Goal: Information Seeking & Learning: Understand process/instructions

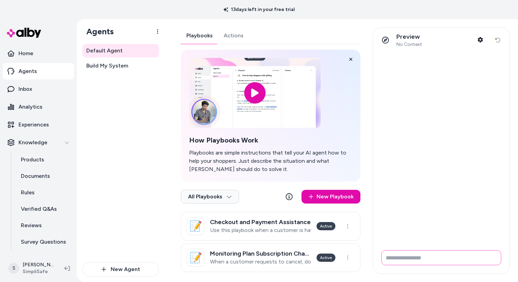
click at [394, 256] on input "Write your prompt here" at bounding box center [441, 257] width 120 height 15
type input "**********"
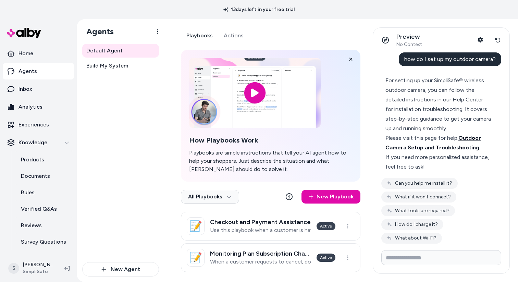
click at [470, 138] on span "Outdoor Camera Setup and Troubleshooting" at bounding box center [433, 143] width 96 height 16
click at [450, 149] on span "Outdoor Camera Setup and Troubleshooting" at bounding box center [433, 143] width 96 height 16
click at [457, 148] on span "Outdoor Camera Setup and Troubleshooting" at bounding box center [433, 143] width 96 height 16
drag, startPoint x: 416, startPoint y: 94, endPoint x: 390, endPoint y: 82, distance: 27.9
click at [413, 93] on div "For setting up your SimpliSafe® wireless outdoor camera, you can follow the det…" at bounding box center [438, 105] width 106 height 58
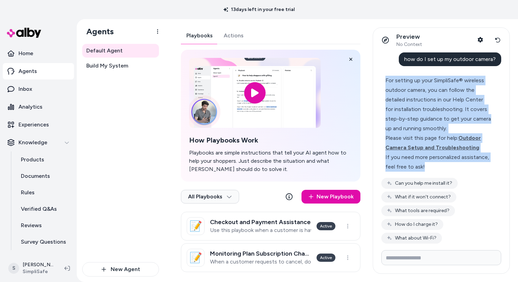
drag, startPoint x: 385, startPoint y: 81, endPoint x: 425, endPoint y: 167, distance: 94.6
click at [425, 167] on div "For setting up your SimpliSafe® wireless outdoor camera, you can follow the det…" at bounding box center [438, 124] width 106 height 96
copy div "For setting up your SimpliSafe® wireless outdoor camera, you can follow the det…"
click at [41, 88] on link "Inbox" at bounding box center [38, 89] width 71 height 16
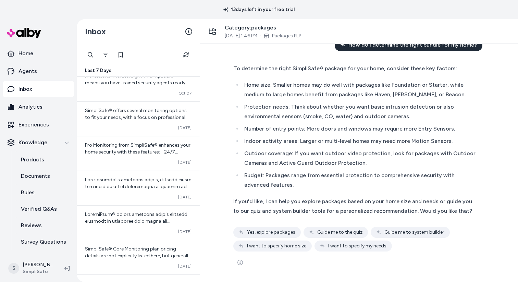
scroll to position [347, 0]
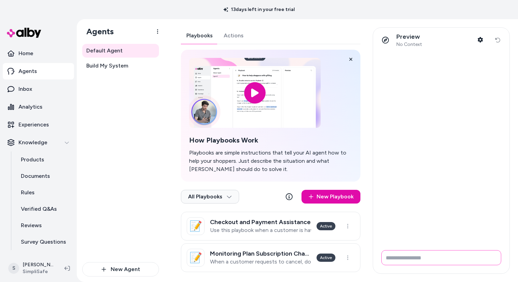
click at [415, 260] on input "Write your prompt here" at bounding box center [441, 257] width 120 height 15
click at [413, 258] on input "Write your prompt here" at bounding box center [441, 257] width 120 height 15
type input "**********"
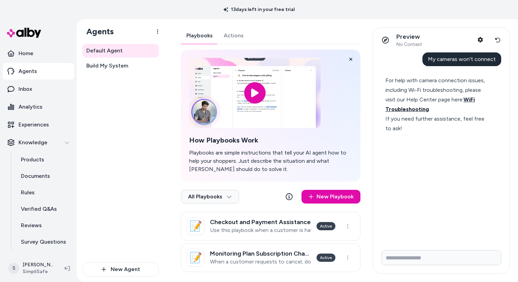
click at [413, 110] on span "WiFi Troubleshooting" at bounding box center [429, 104] width 89 height 16
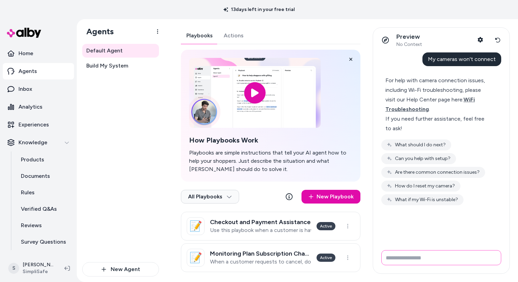
click at [402, 259] on input "Write your prompt here" at bounding box center [441, 257] width 120 height 15
type input "**********"
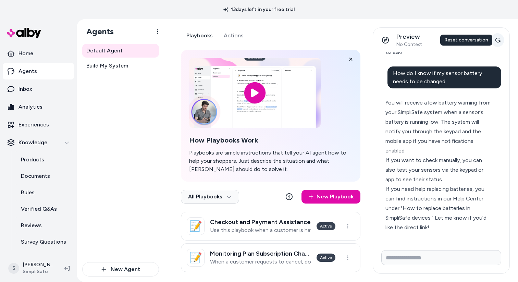
scroll to position [97, 0]
click at [498, 38] on icon at bounding box center [497, 39] width 5 height 5
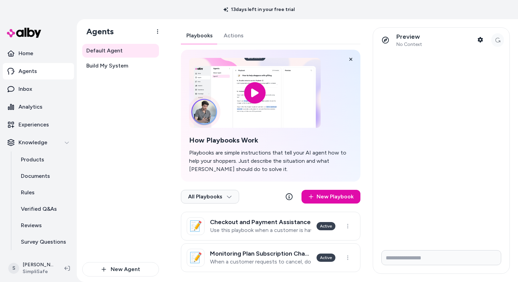
scroll to position [0, 0]
click at [406, 258] on input "Write your prompt here" at bounding box center [441, 257] width 120 height 15
type input "**********"
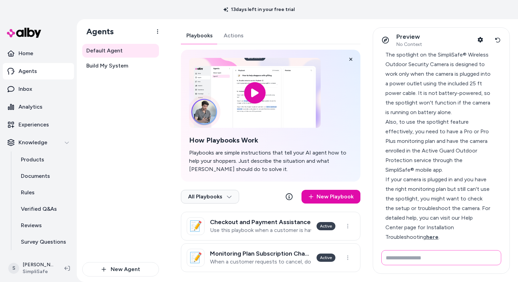
scroll to position [0, 0]
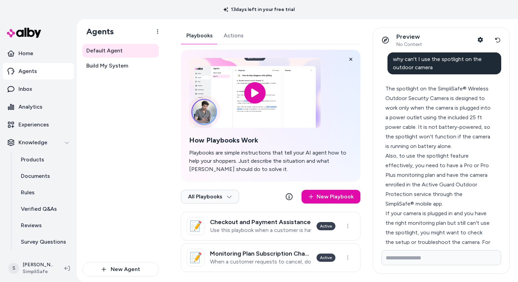
click at [403, 60] on span "why can't I use the spotlight on the outdoor camera" at bounding box center [437, 63] width 89 height 15
drag, startPoint x: 393, startPoint y: 59, endPoint x: 431, endPoint y: 65, distance: 38.5
click at [432, 65] on div "why can't I use the spotlight on the outdoor camera" at bounding box center [444, 63] width 114 height 22
copy span "why can't I use the spotlight on the outdoor camera"
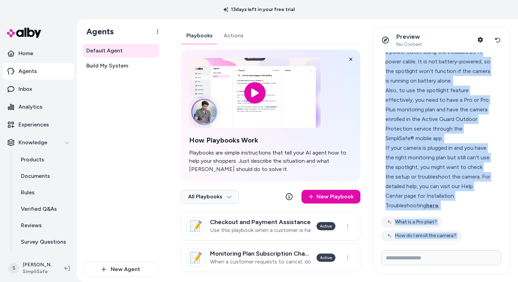
scroll to position [69, 0]
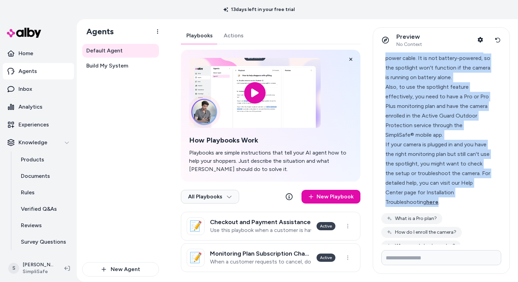
drag, startPoint x: 385, startPoint y: 89, endPoint x: 487, endPoint y: 193, distance: 145.2
click at [487, 193] on div "The spotlight on the SimpliSafe® Wireless Outdoor Security Camera is designed t…" at bounding box center [438, 111] width 106 height 192
copy div "The spotlight on the SimpliSafe® Wireless Outdoor Security Camera is designed t…"
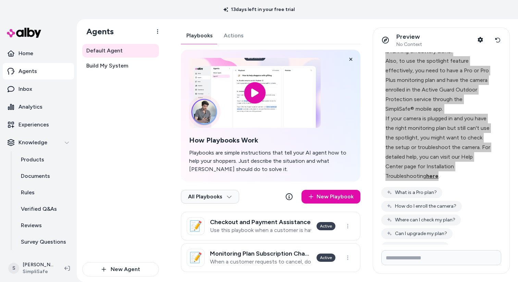
scroll to position [102, 0]
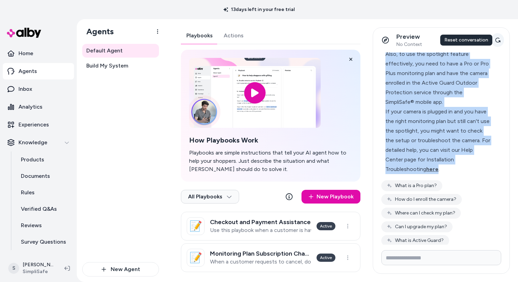
click at [497, 39] on icon at bounding box center [497, 39] width 5 height 5
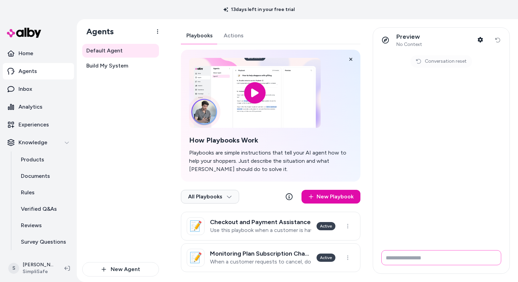
click at [392, 259] on input "Write your prompt here" at bounding box center [441, 257] width 120 height 15
type input "**********"
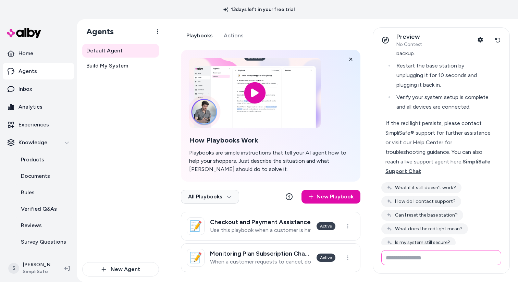
scroll to position [229, 0]
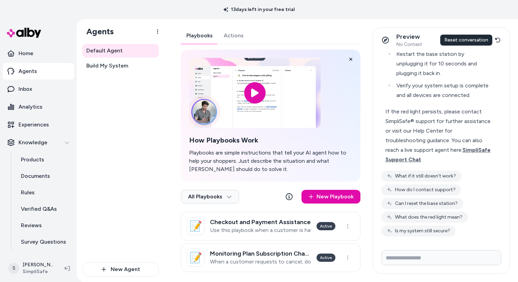
click at [498, 38] on icon at bounding box center [497, 39] width 5 height 5
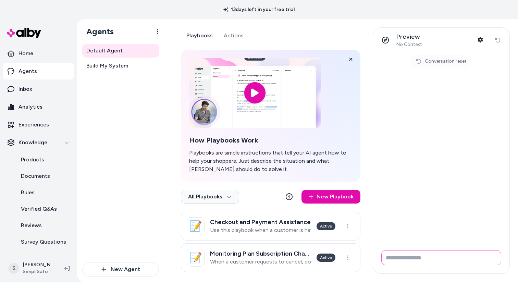
click at [402, 260] on input "Write your prompt here" at bounding box center [441, 257] width 120 height 15
type input "**********"
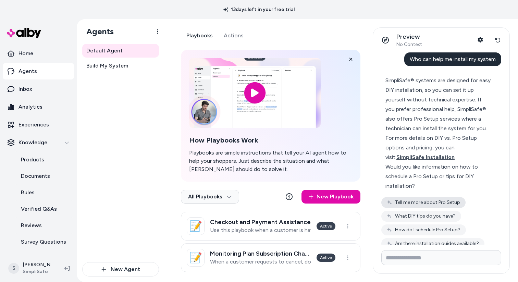
click at [439, 201] on button "Tell me more about Pro Setup" at bounding box center [423, 202] width 84 height 11
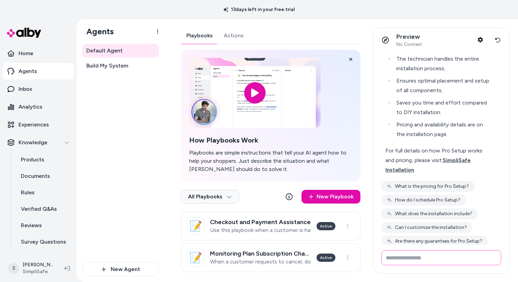
scroll to position [225, 0]
click at [444, 159] on span "SimpliSafe Installation" at bounding box center [427, 164] width 85 height 16
click at [496, 38] on icon at bounding box center [497, 40] width 5 height 5
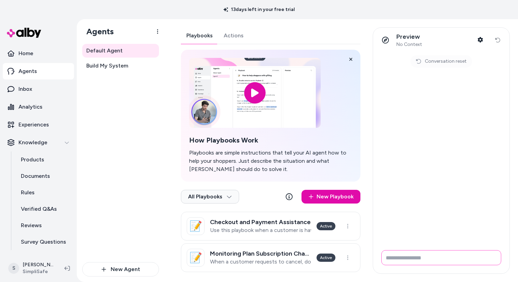
click at [449, 256] on input "Write your prompt here" at bounding box center [441, 257] width 120 height 15
type input "**********"
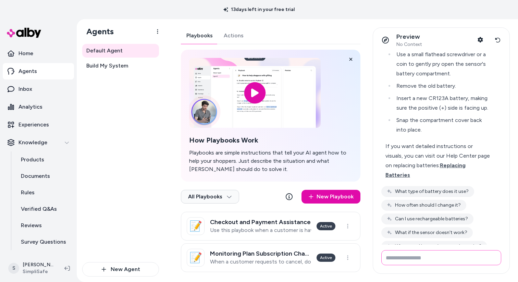
scroll to position [66, 0]
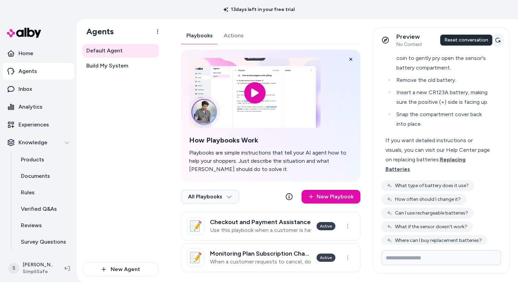
click at [497, 39] on icon at bounding box center [497, 39] width 5 height 5
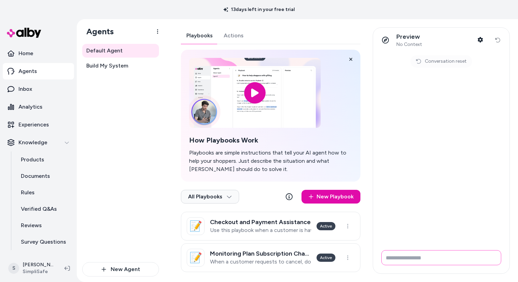
click at [404, 256] on input "Write your prompt here" at bounding box center [441, 257] width 120 height 15
type input "**********"
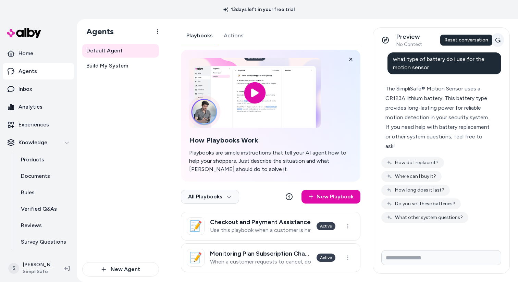
click at [498, 41] on icon at bounding box center [497, 40] width 5 height 5
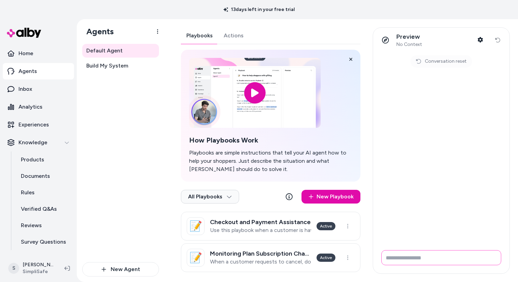
click at [403, 255] on input "Write your prompt here" at bounding box center [441, 257] width 120 height 15
type input "**********"
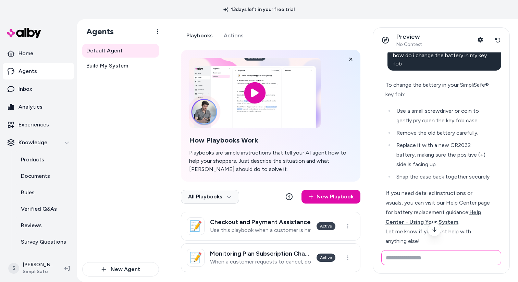
scroll to position [6, 0]
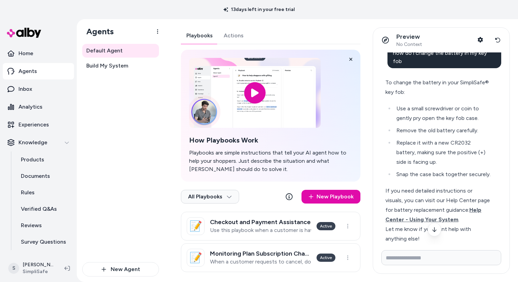
drag, startPoint x: 403, startPoint y: 92, endPoint x: 393, endPoint y: 87, distance: 11.5
click at [402, 91] on div "To change the battery in your SimpliSafe® key fob:" at bounding box center [438, 87] width 106 height 19
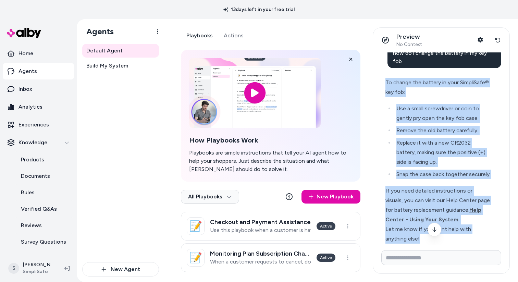
drag, startPoint x: 385, startPoint y: 83, endPoint x: 462, endPoint y: 237, distance: 172.1
click at [462, 237] on div "To change the battery in your SimpliSafe® key fob: Use a small screwdriver or c…" at bounding box center [438, 161] width 106 height 166
copy div "To change the battery in your SimpliSafe® key fob: Use a small screwdriver or c…"
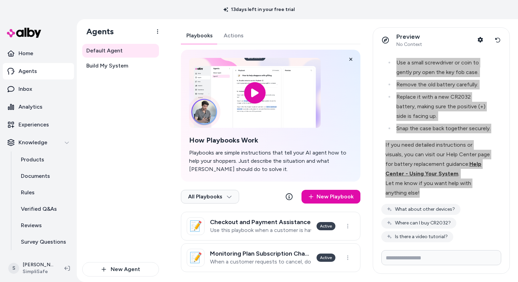
scroll to position [85, 0]
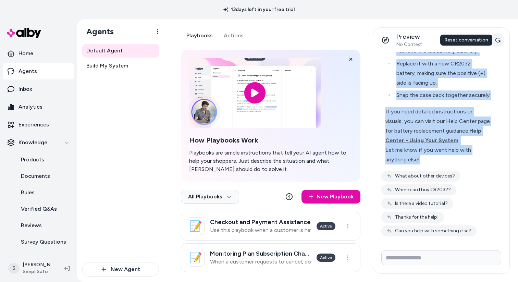
click at [496, 37] on button "Reset conversation" at bounding box center [497, 40] width 13 height 14
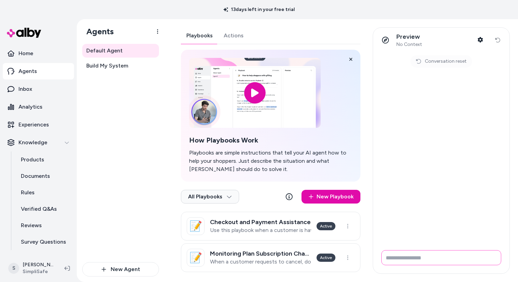
click at [396, 260] on input "Write your prompt here" at bounding box center [441, 257] width 120 height 15
type input "*"
type input "**********"
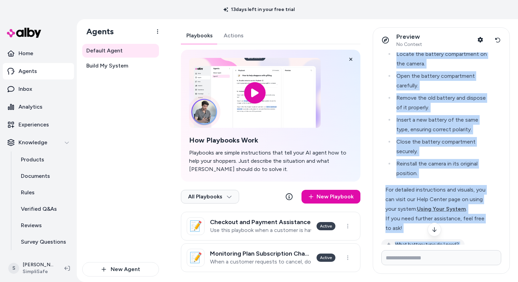
scroll to position [161, 0]
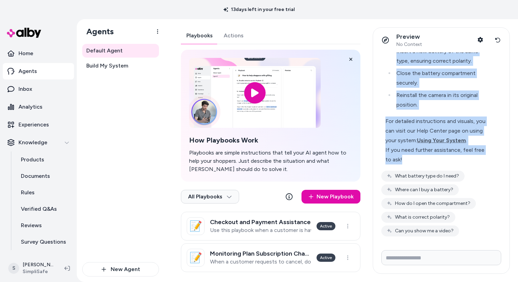
drag, startPoint x: 385, startPoint y: 89, endPoint x: 409, endPoint y: 157, distance: 72.7
click at [409, 157] on div "To replace the battery in your SimpliSafe® Wireless Indoor Security Camera, fol…" at bounding box center [438, 43] width 106 height 241
copy div "To replace the battery in your SimpliSafe® Wireless Indoor Security Camera, fol…"
click at [497, 39] on icon at bounding box center [497, 39] width 5 height 5
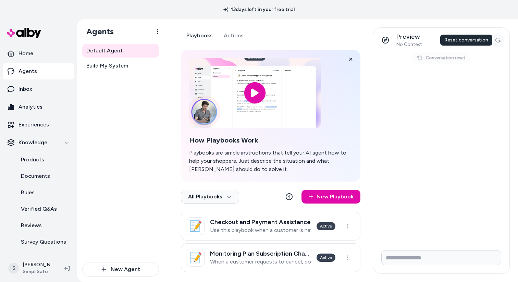
scroll to position [0, 0]
click at [394, 260] on input "Write your prompt here" at bounding box center [441, 257] width 120 height 15
type input "*"
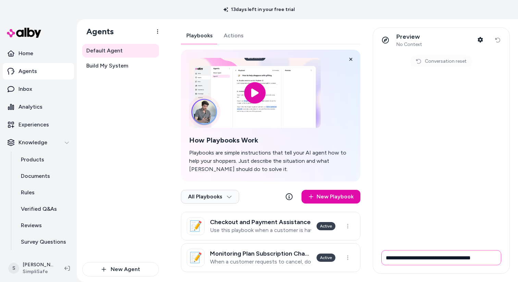
type input "**********"
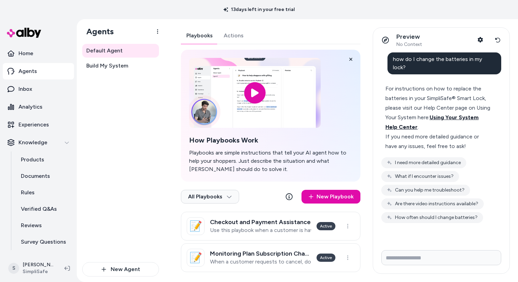
click at [449, 114] on span "Using Your System Help Center" at bounding box center [431, 122] width 93 height 16
click at [497, 40] on icon at bounding box center [497, 39] width 5 height 5
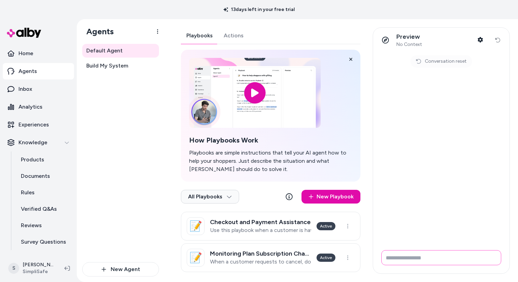
click at [403, 257] on input "Write your prompt here" at bounding box center [441, 257] width 120 height 15
type input "**********"
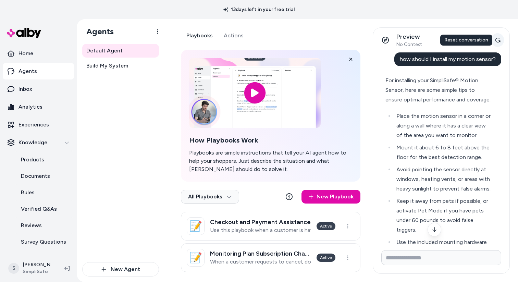
click at [499, 39] on icon at bounding box center [497, 39] width 5 height 5
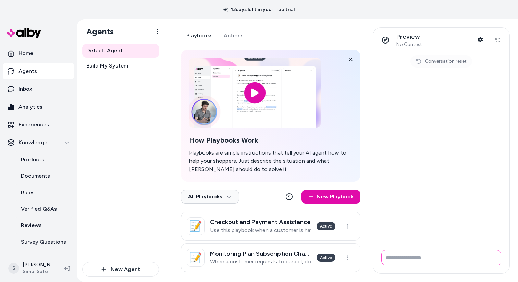
click at [414, 257] on input "Write your prompt here" at bounding box center [441, 257] width 120 height 15
type input "*"
type input "**********"
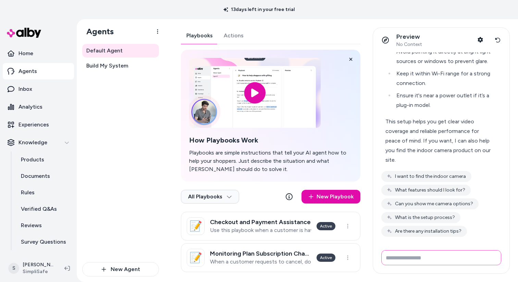
scroll to position [140, 0]
click at [499, 40] on icon at bounding box center [497, 39] width 5 height 5
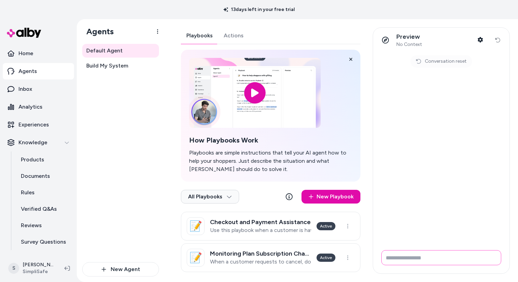
click at [425, 259] on input "Write your prompt here" at bounding box center [441, 257] width 120 height 15
type input "**********"
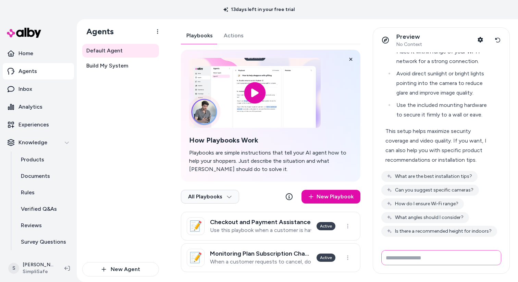
scroll to position [150, 0]
click at [496, 39] on icon at bounding box center [497, 39] width 5 height 5
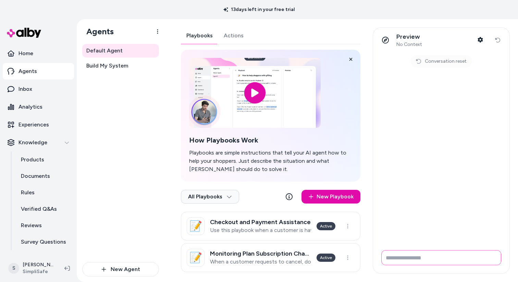
click at [398, 261] on input "Write your prompt here" at bounding box center [441, 257] width 120 height 15
type input "**********"
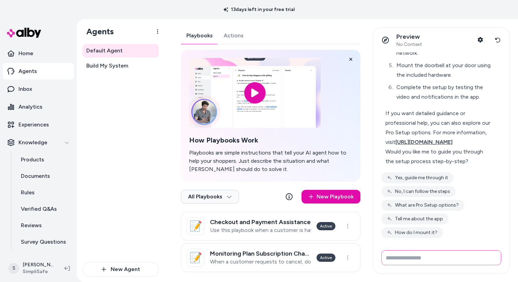
scroll to position [150, 0]
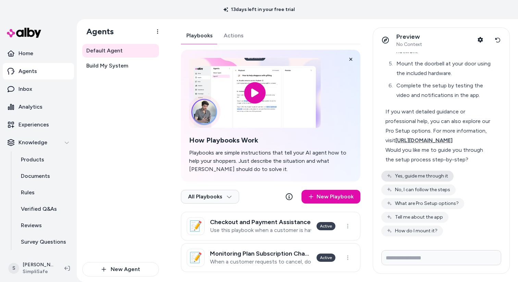
click at [430, 176] on button "Yes, guide me through it" at bounding box center [417, 175] width 72 height 11
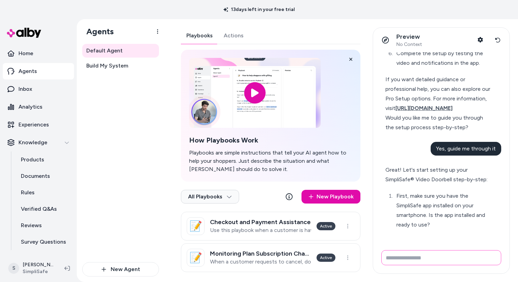
scroll to position [202, 0]
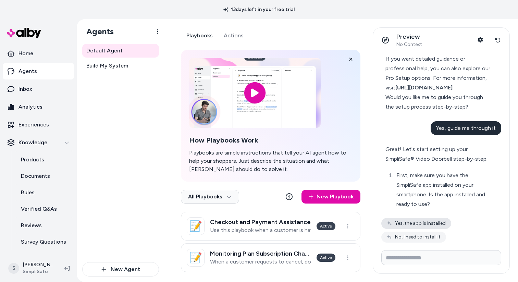
click at [421, 222] on button "Yes, the app is installed" at bounding box center [416, 223] width 70 height 11
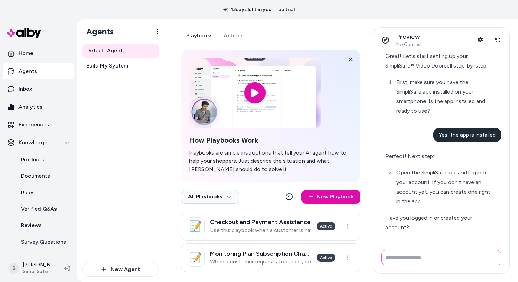
scroll to position [316, 0]
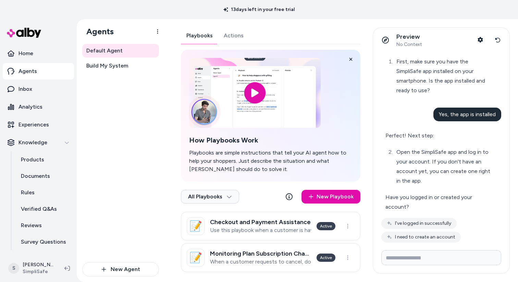
click at [421, 222] on button "I've logged in successfully" at bounding box center [418, 223] width 75 height 11
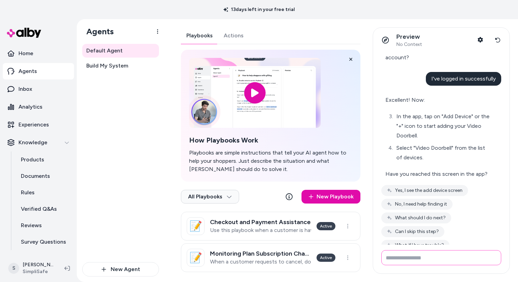
scroll to position [468, 0]
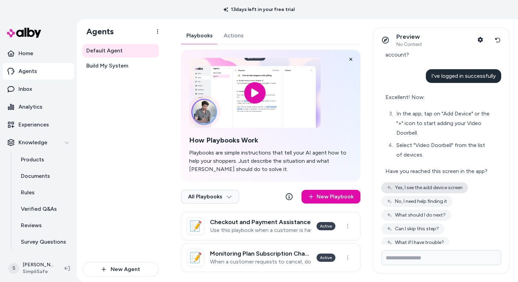
click at [427, 189] on button "Yes, I see the add device screen" at bounding box center [424, 187] width 87 height 11
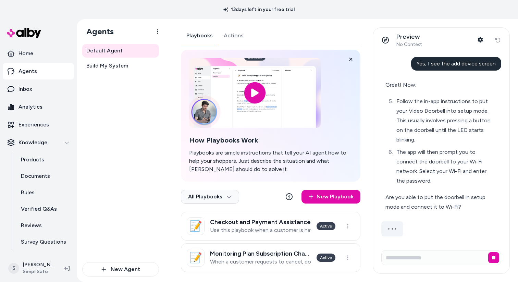
scroll to position [576, 0]
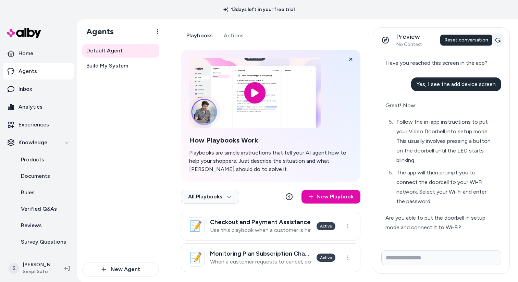
click at [496, 40] on icon at bounding box center [497, 39] width 5 height 5
